Goal: Register for event/course

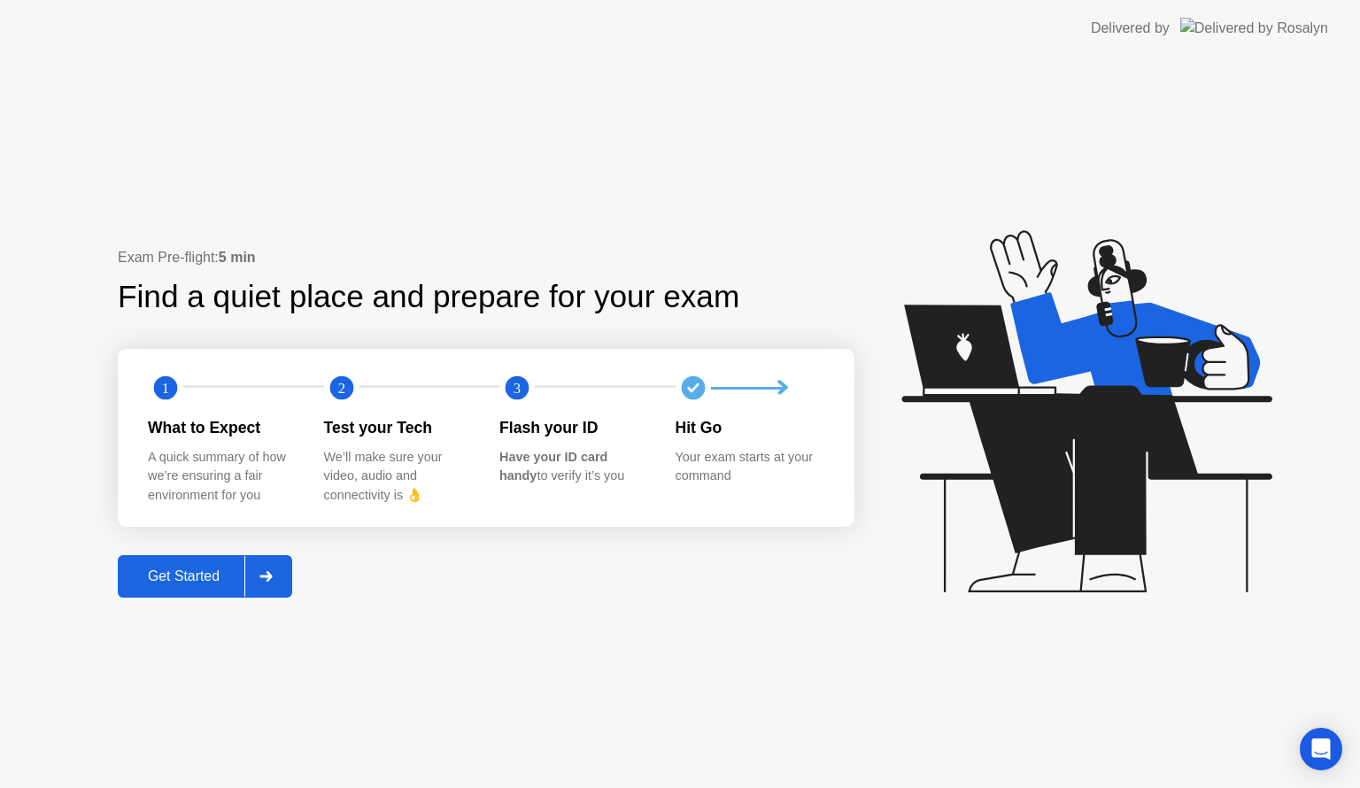
click at [212, 563] on button "Get Started" at bounding box center [205, 576] width 174 height 43
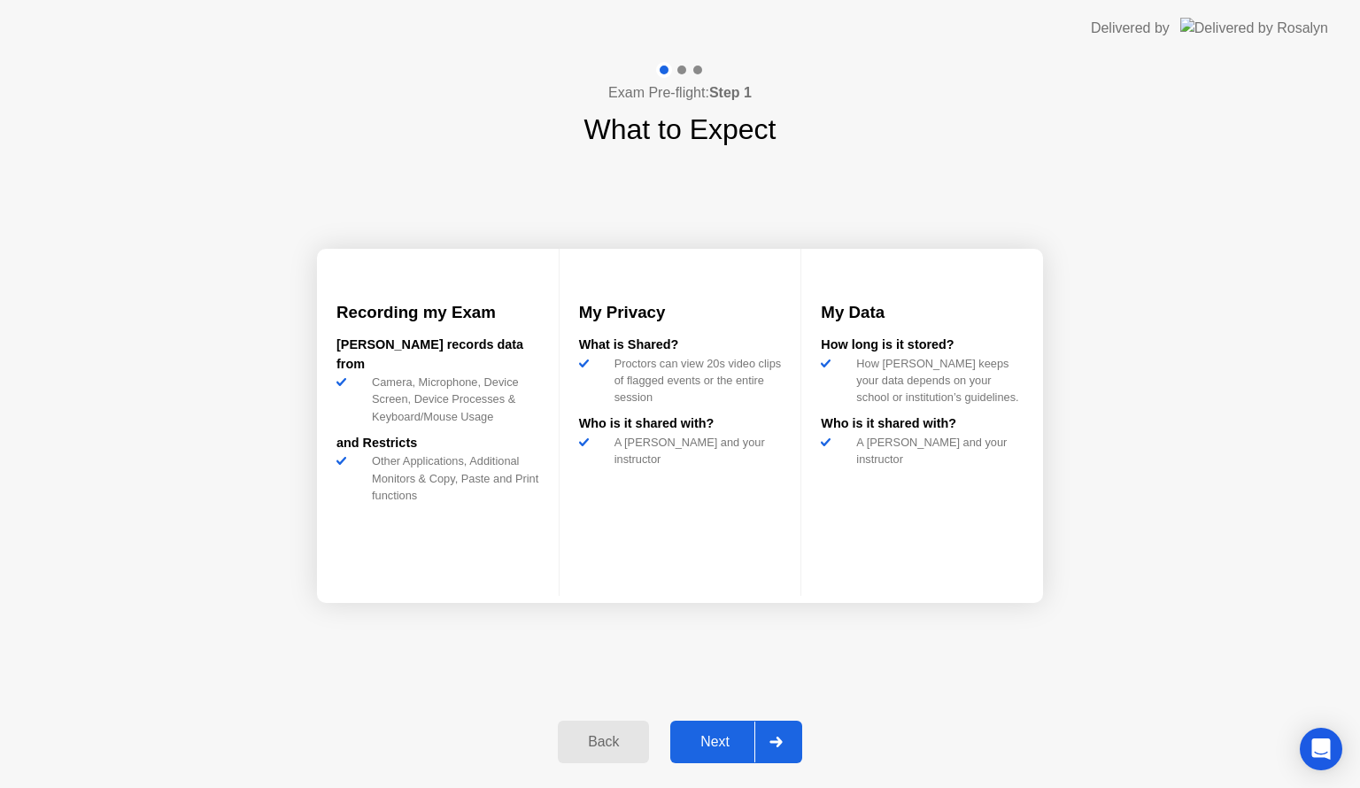
click at [735, 729] on button "Next" at bounding box center [736, 742] width 132 height 43
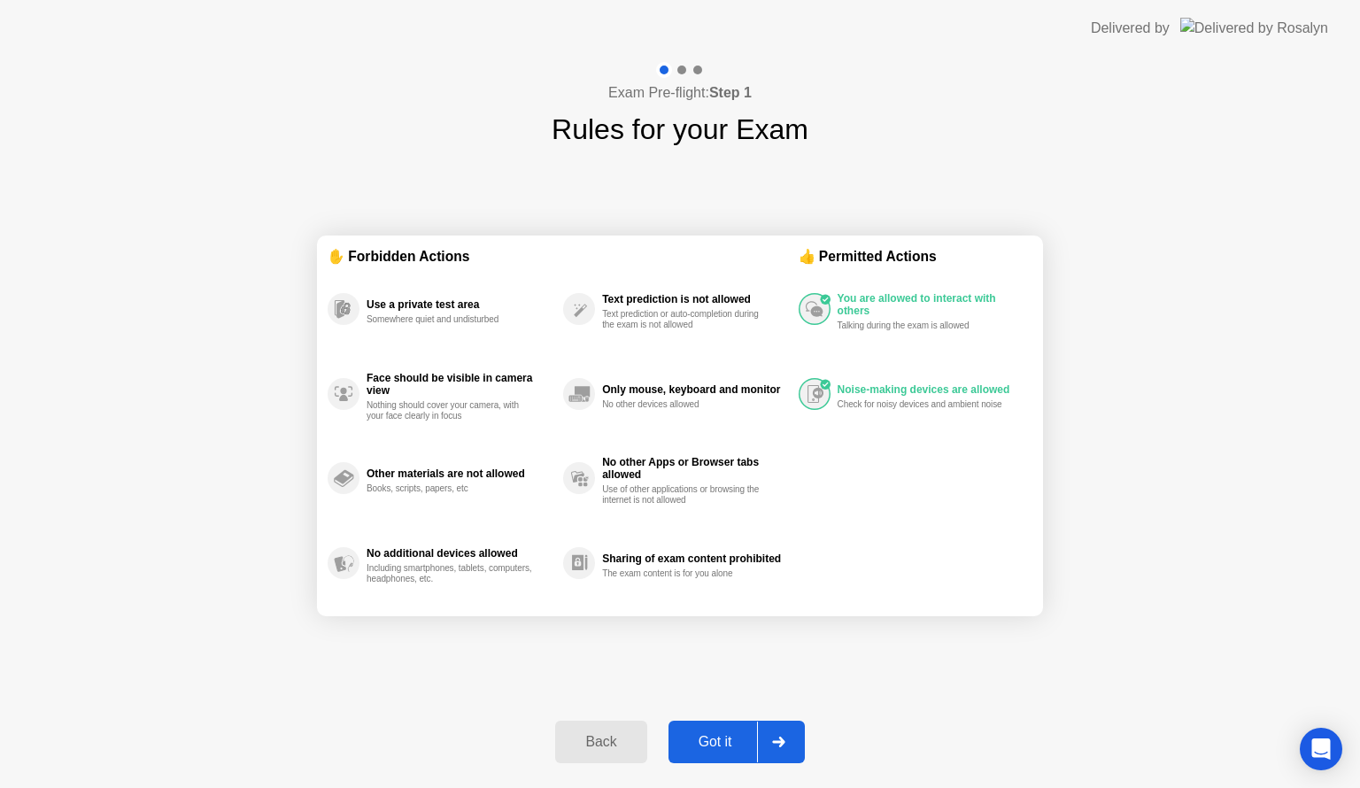
click at [745, 737] on div "Got it" at bounding box center [715, 742] width 83 height 16
select select "**********"
select select "*******"
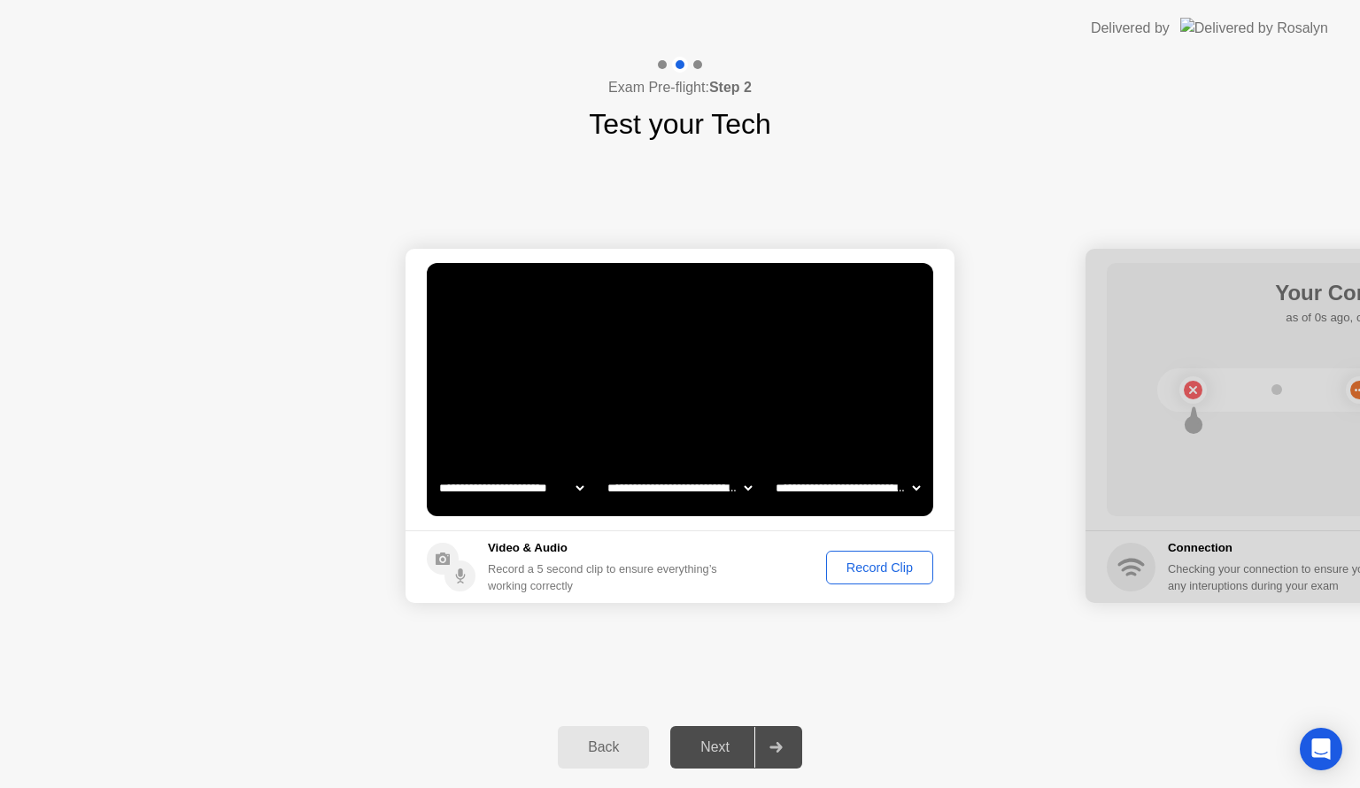
click at [863, 565] on div "Record Clip" at bounding box center [880, 568] width 95 height 14
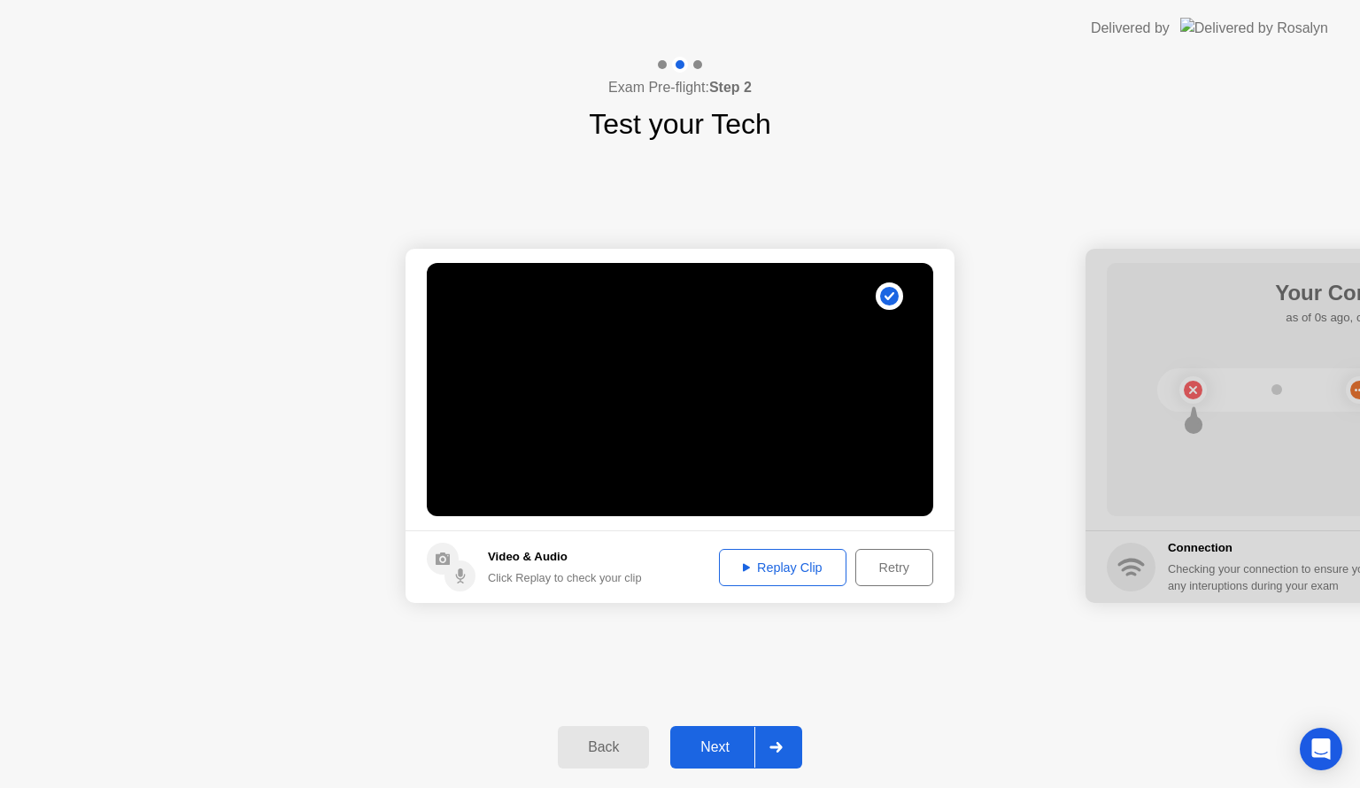
click at [742, 748] on div "Next" at bounding box center [715, 748] width 79 height 16
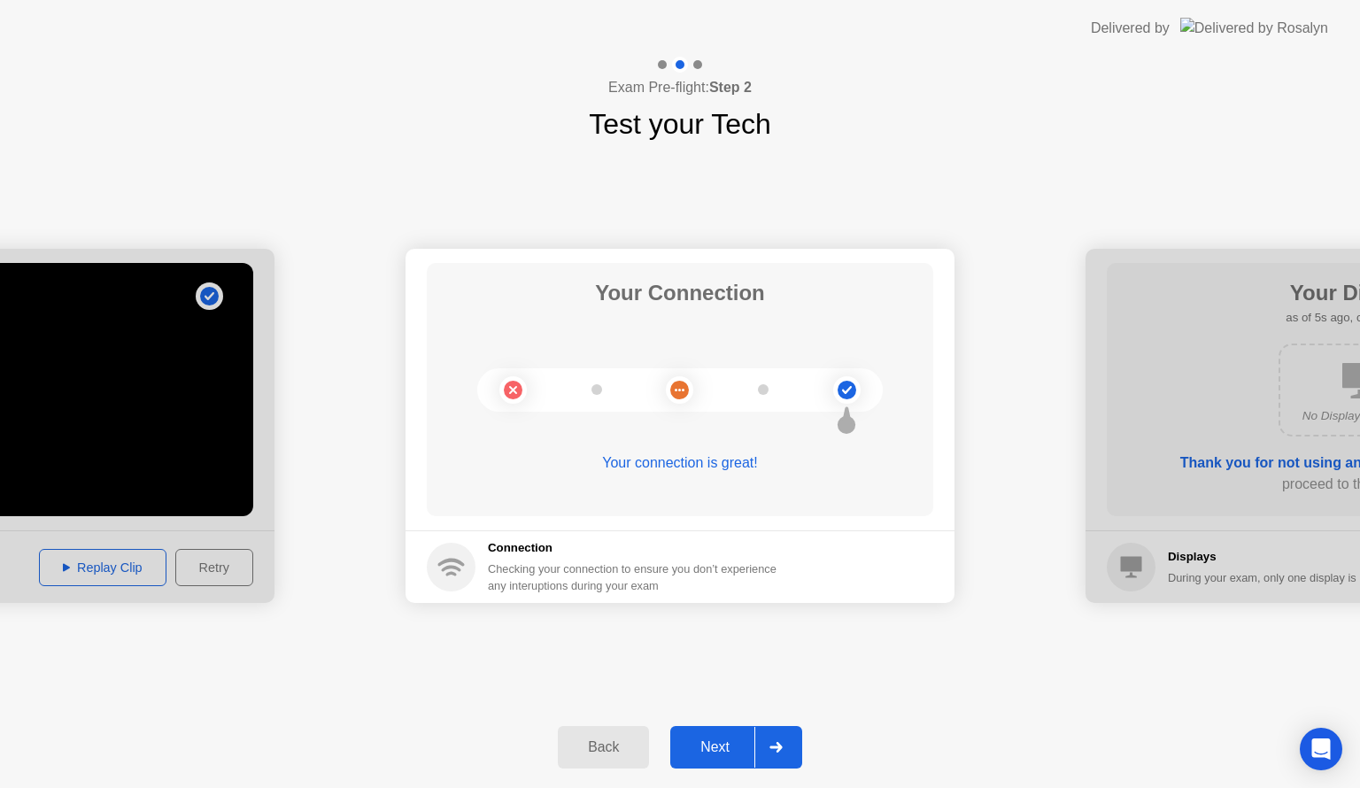
click at [758, 740] on div at bounding box center [776, 747] width 43 height 41
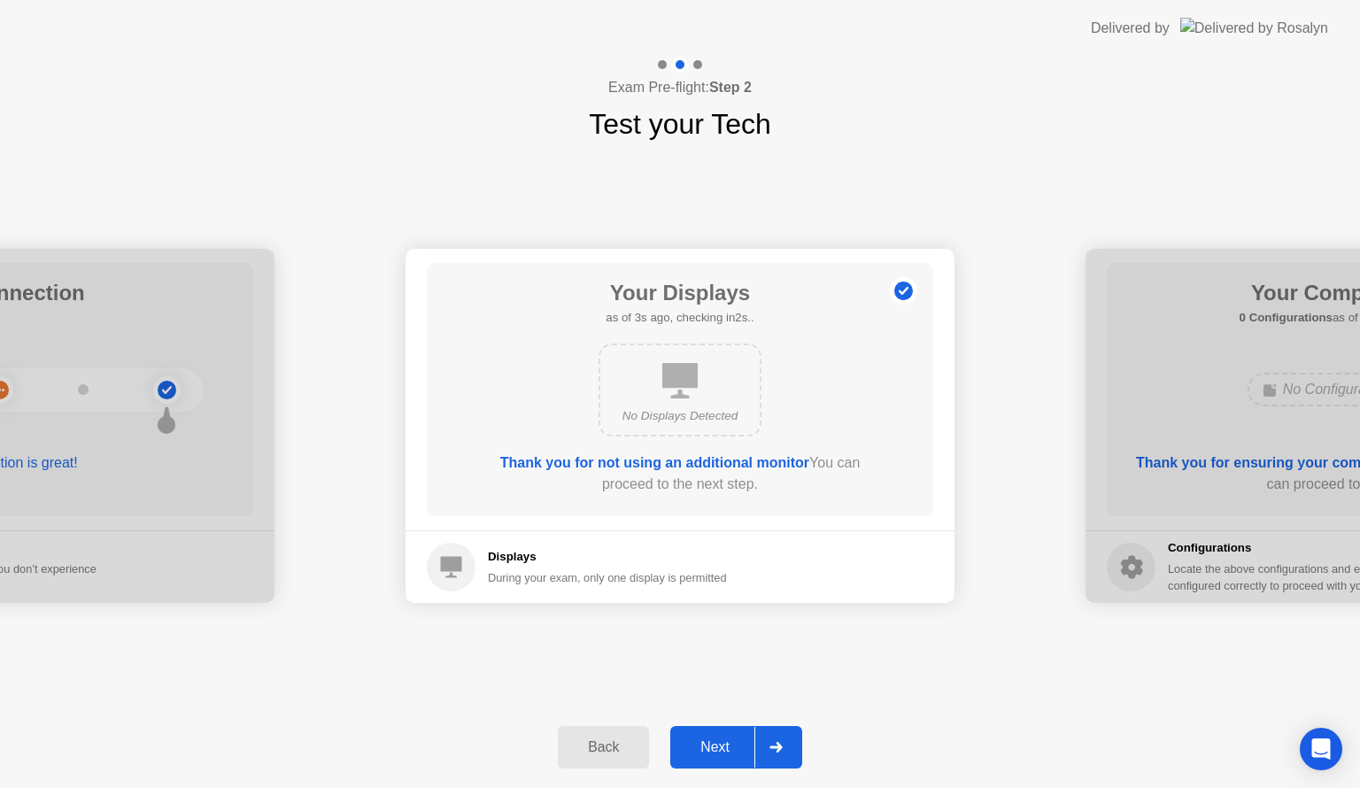
click at [758, 740] on div at bounding box center [776, 747] width 43 height 41
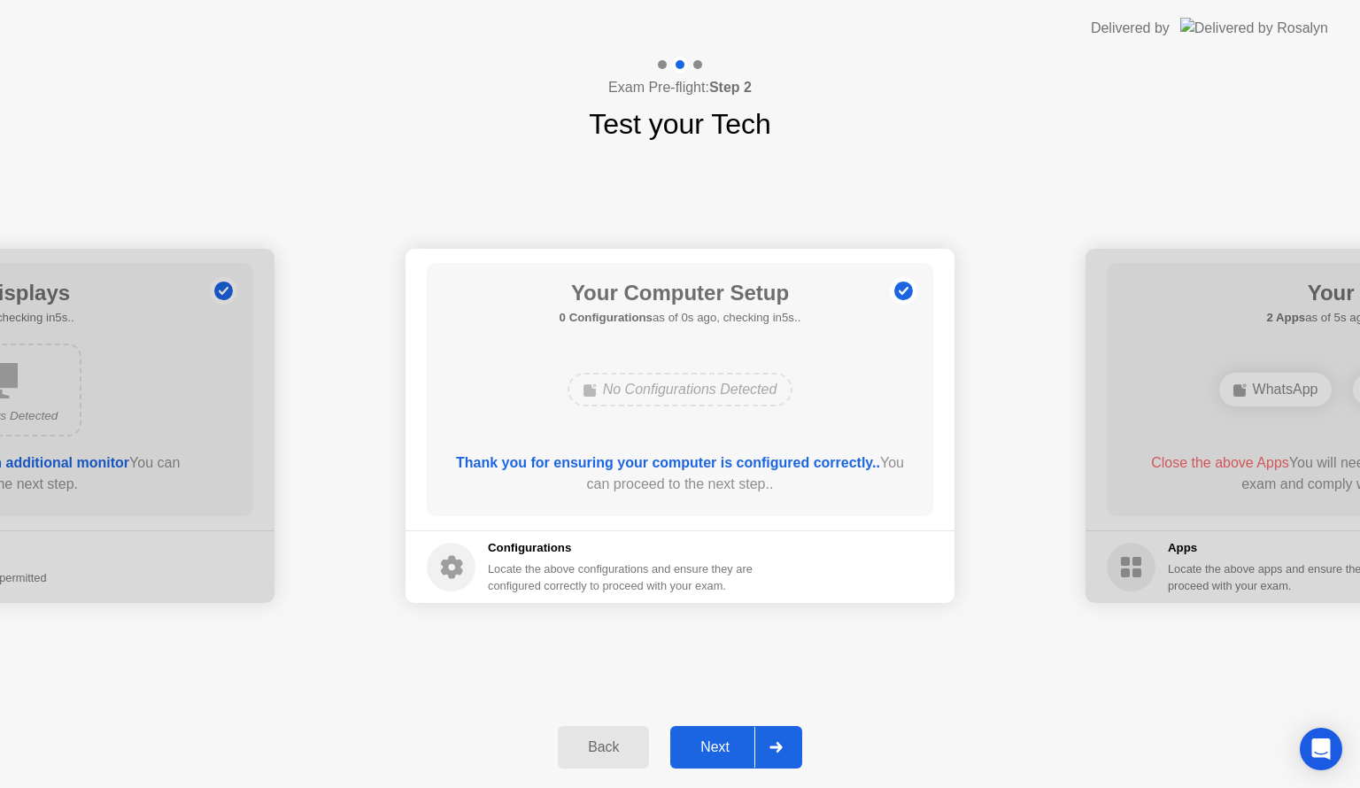
click at [758, 740] on div at bounding box center [776, 747] width 43 height 41
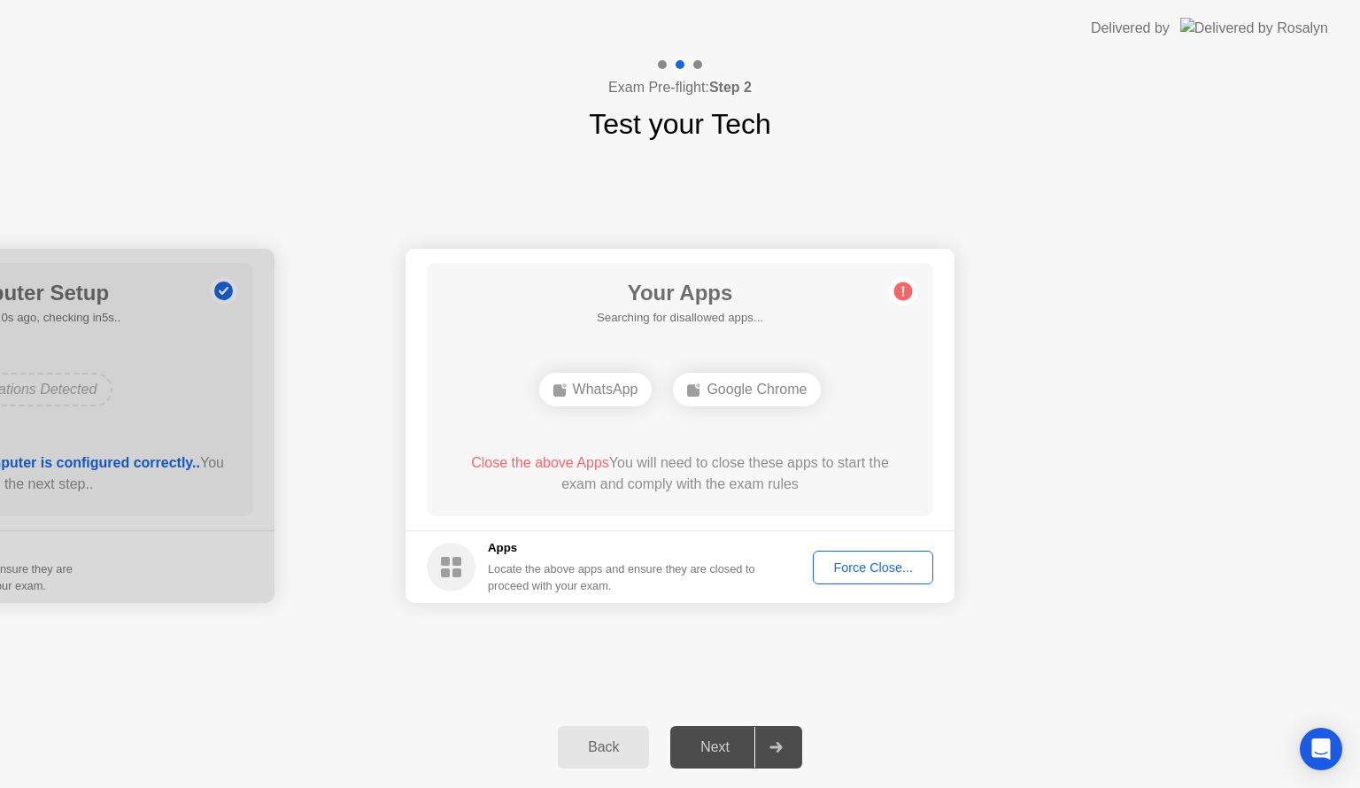
click at [877, 570] on div "Force Close..." at bounding box center [873, 568] width 108 height 14
click at [856, 567] on div "Force Close..." at bounding box center [873, 568] width 108 height 14
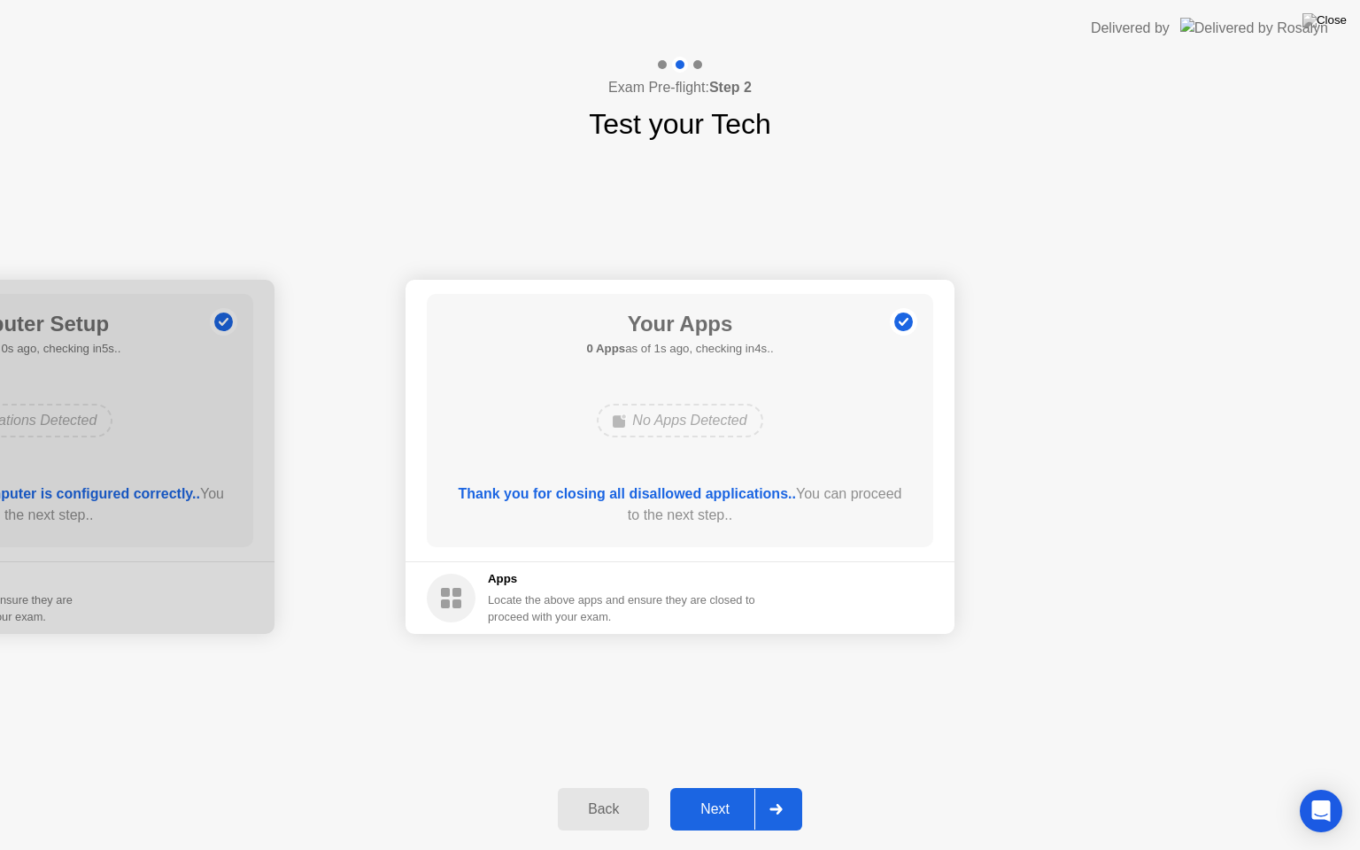
click at [742, 787] on div "Next" at bounding box center [715, 810] width 79 height 16
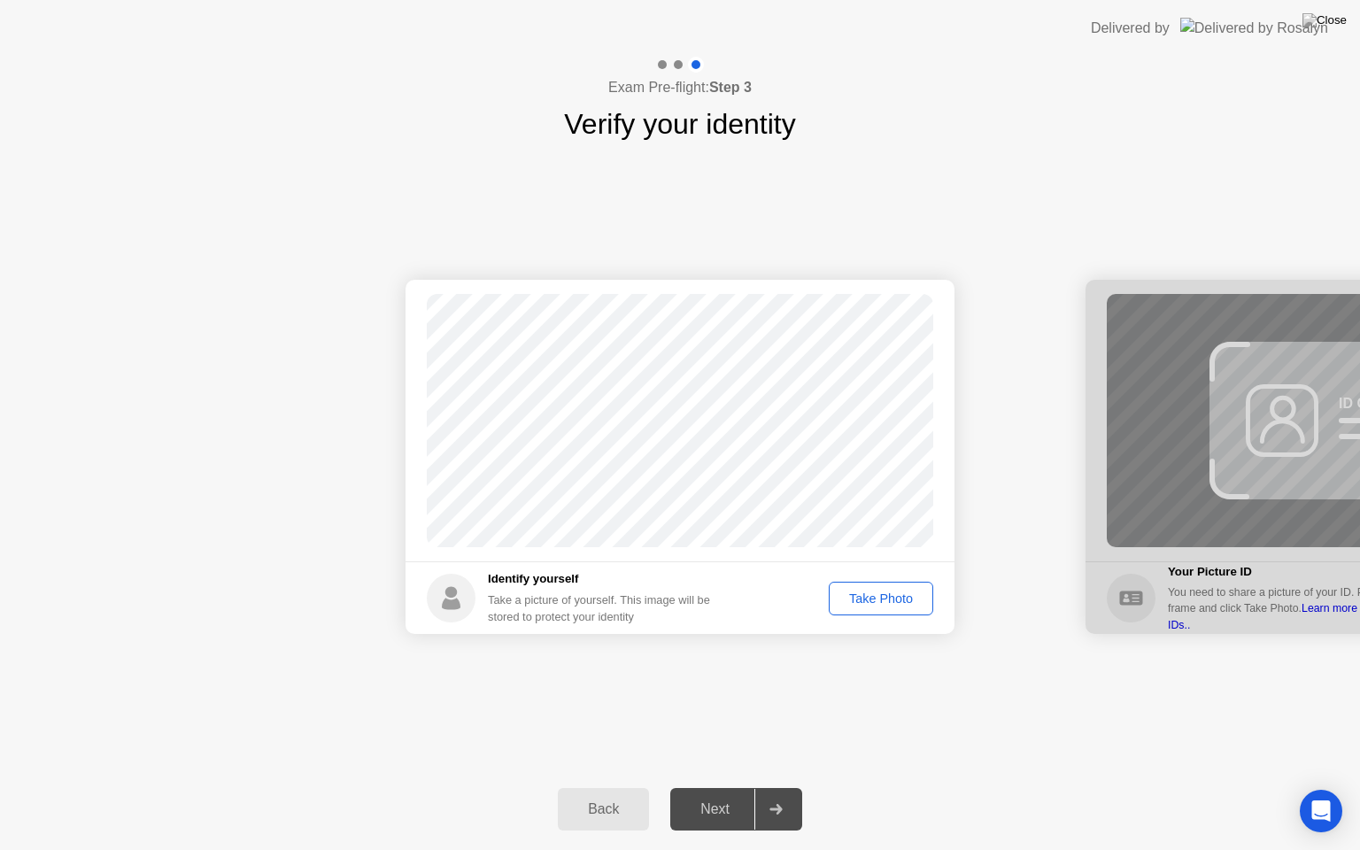
click at [876, 597] on div "Take Photo" at bounding box center [881, 599] width 92 height 14
click at [755, 787] on button "Next" at bounding box center [736, 809] width 132 height 43
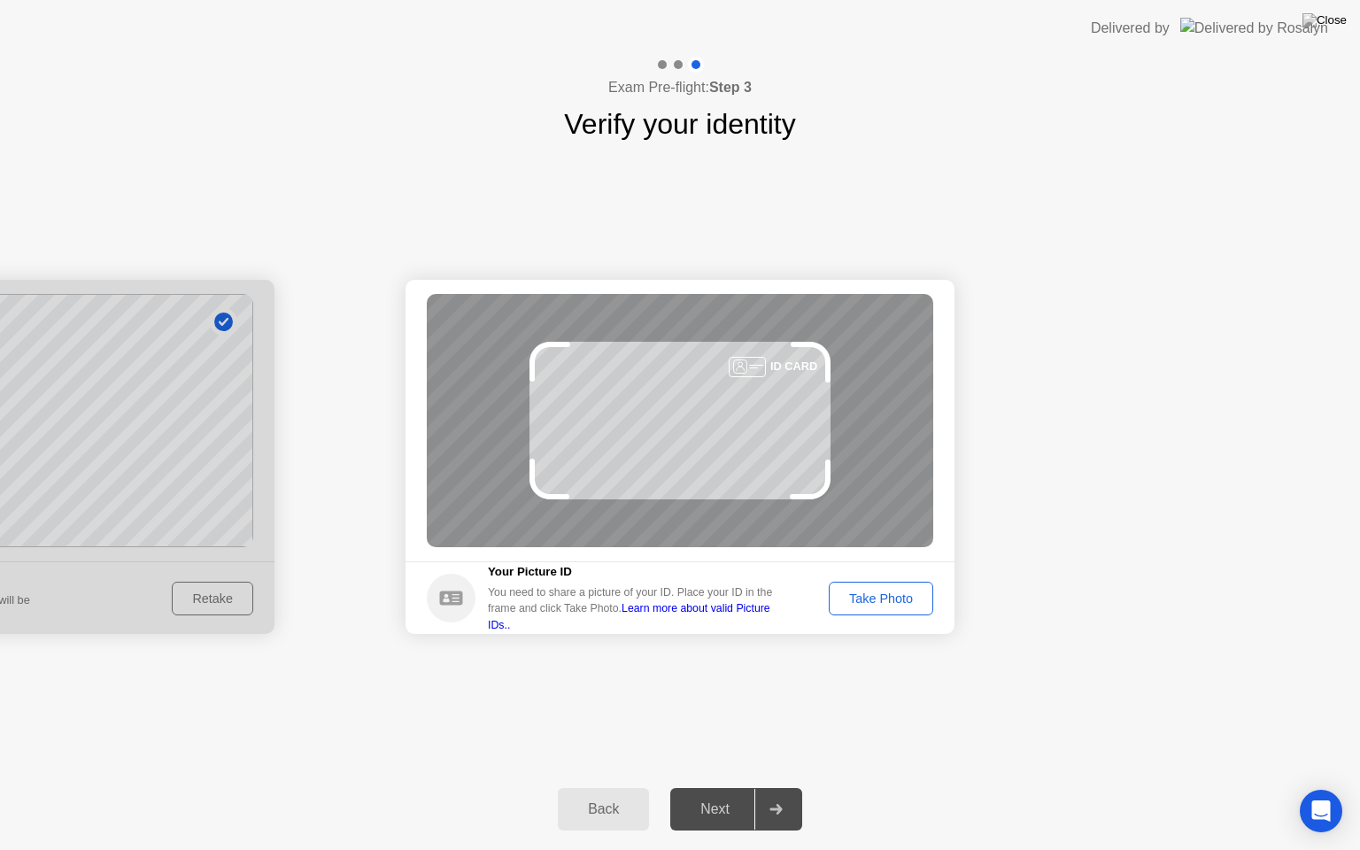
click at [880, 593] on div "Take Photo" at bounding box center [881, 599] width 92 height 14
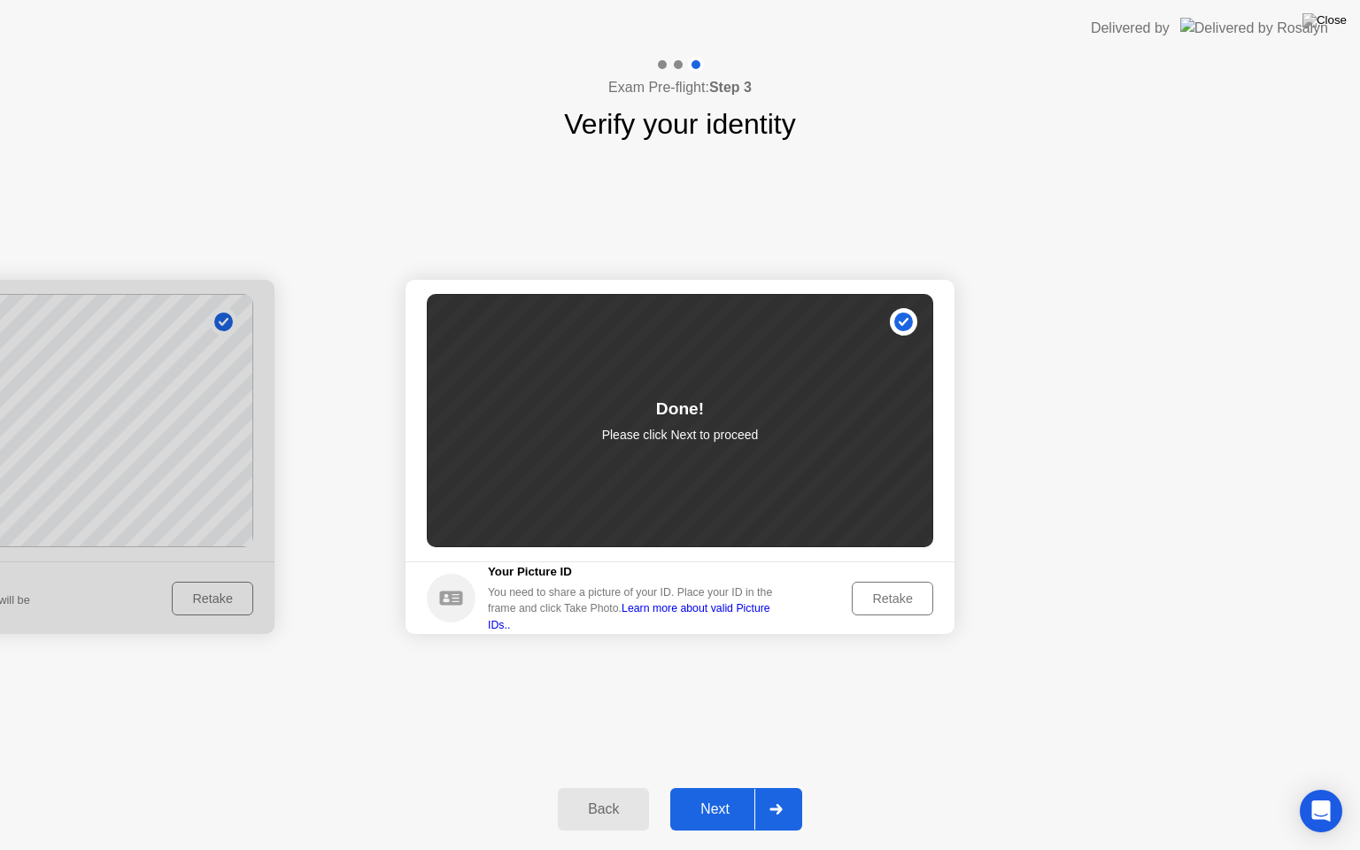
click at [750, 787] on div "Next" at bounding box center [715, 810] width 79 height 16
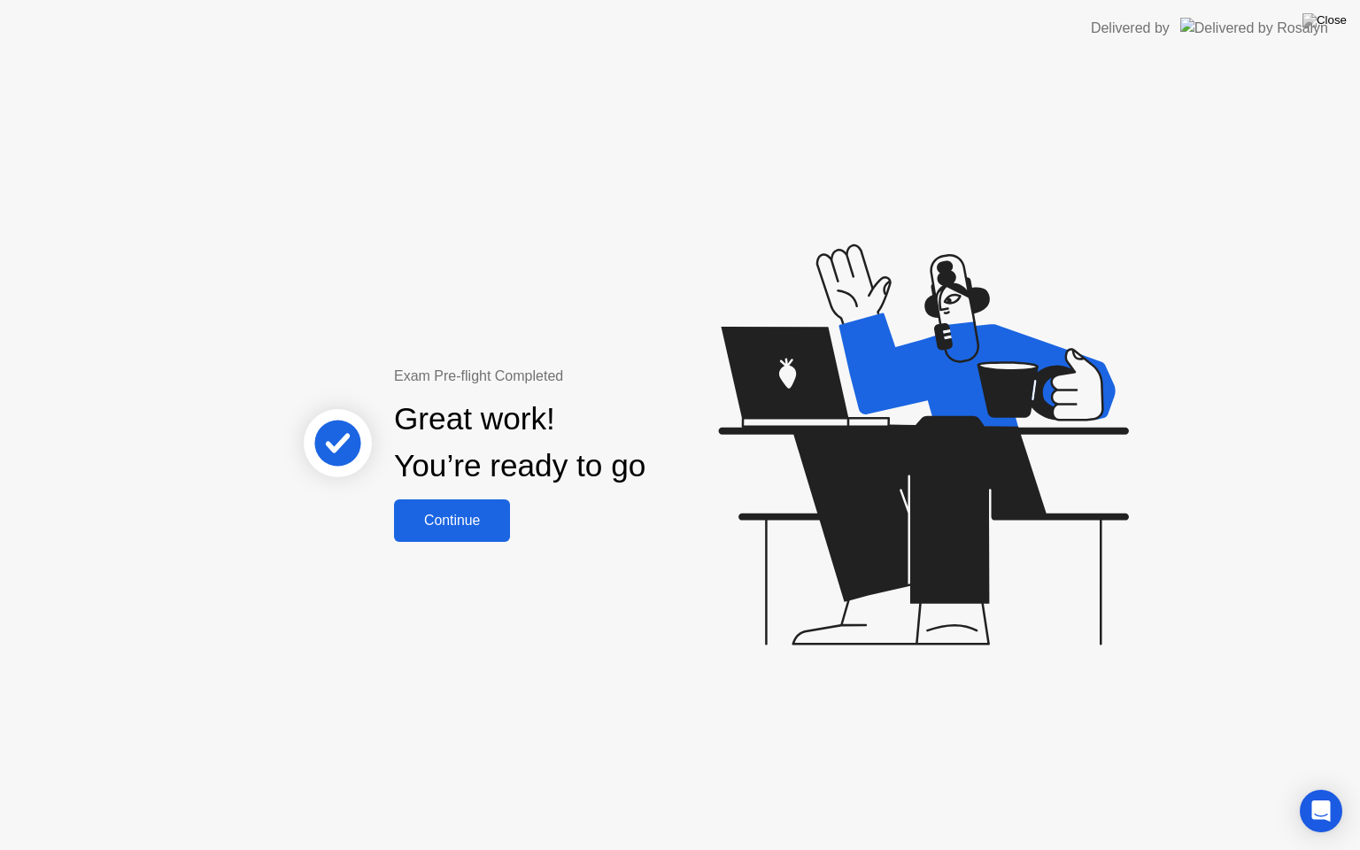
click at [457, 526] on div "Continue" at bounding box center [451, 521] width 105 height 16
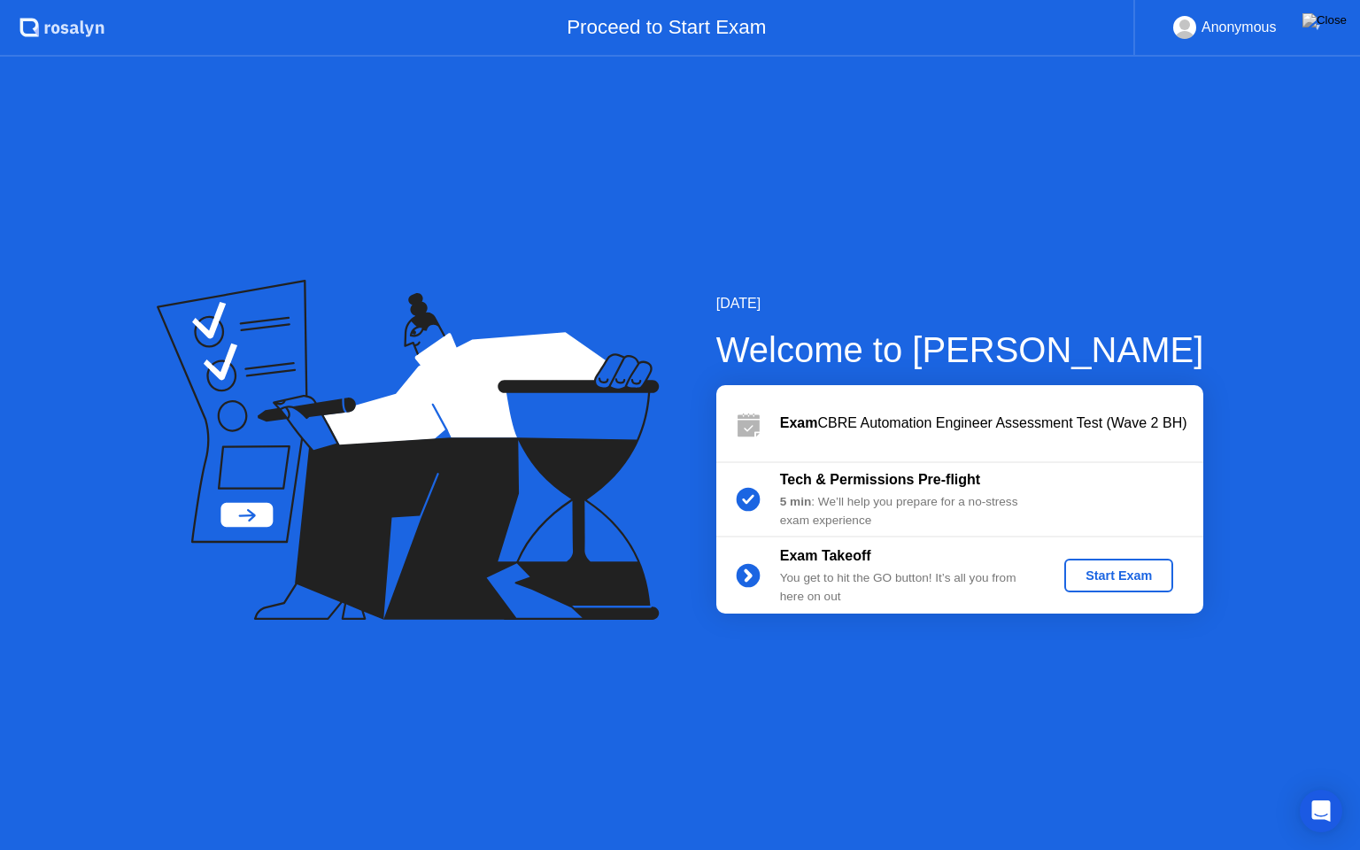
click at [1126, 579] on div "Start Exam" at bounding box center [1119, 576] width 95 height 14
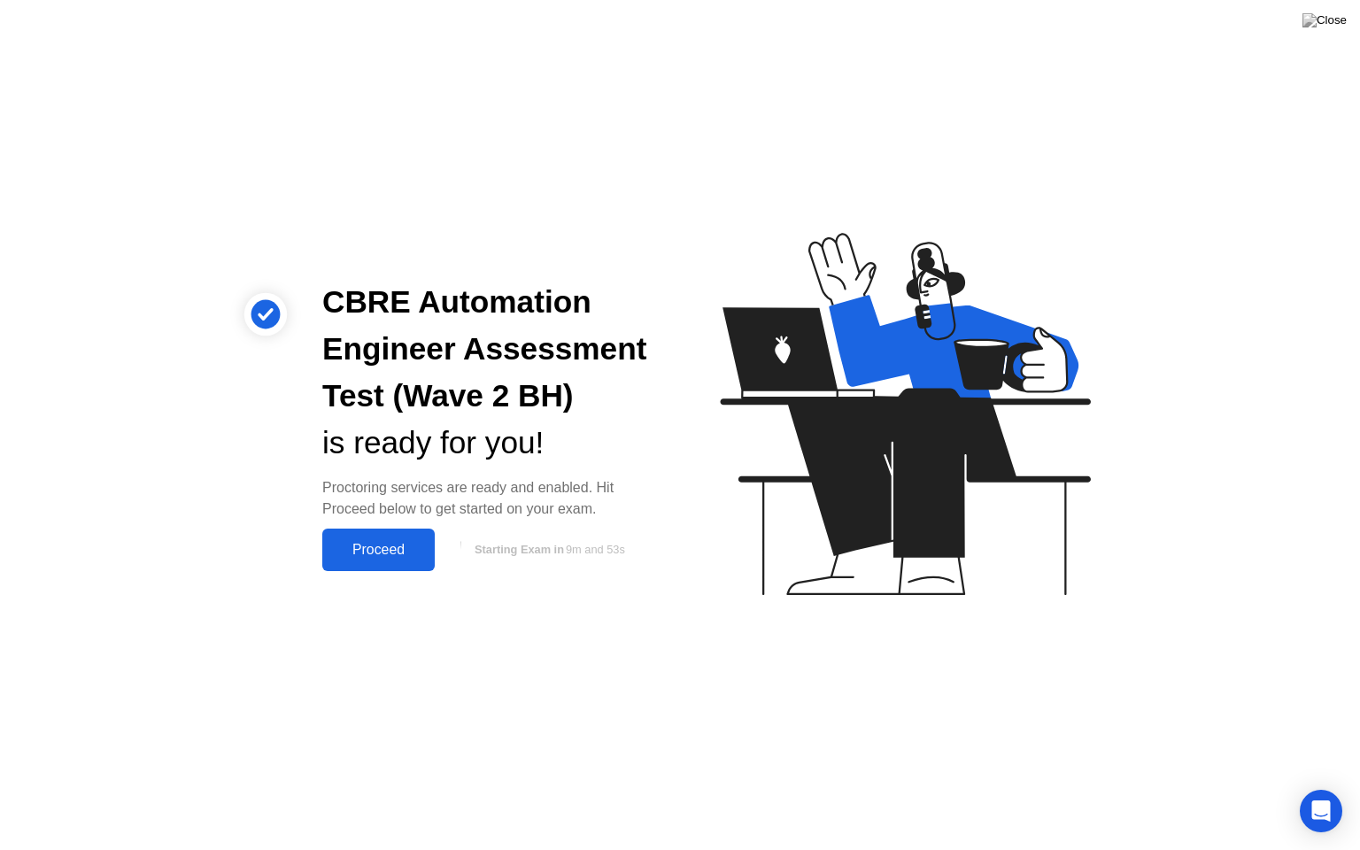
click at [410, 562] on button "Proceed" at bounding box center [378, 550] width 112 height 43
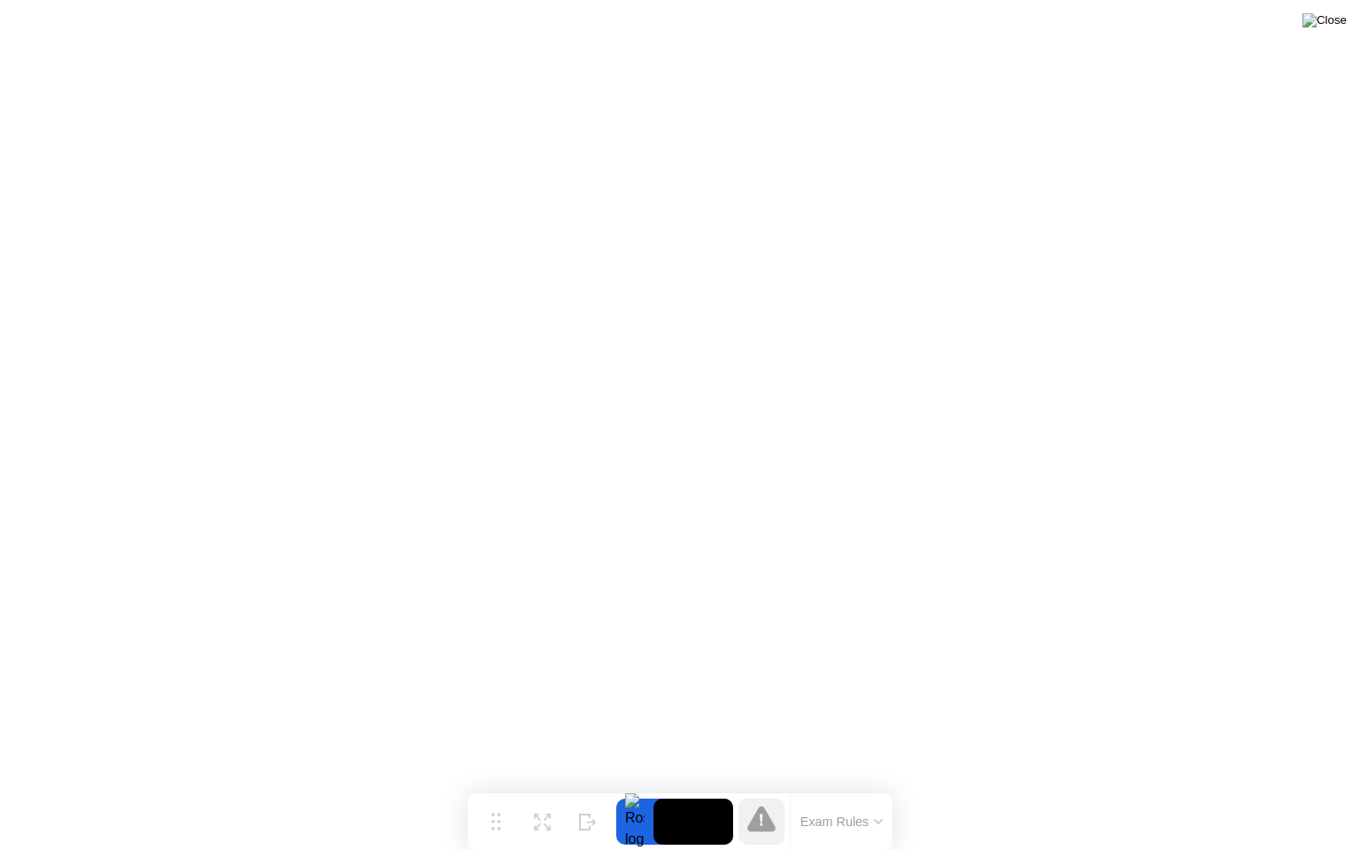
click at [1329, 24] on img at bounding box center [1325, 20] width 44 height 14
click at [681, 787] on div at bounding box center [680, 850] width 1360 height 0
click at [1337, 19] on img at bounding box center [1325, 20] width 44 height 14
